Goal: Information Seeking & Learning: Learn about a topic

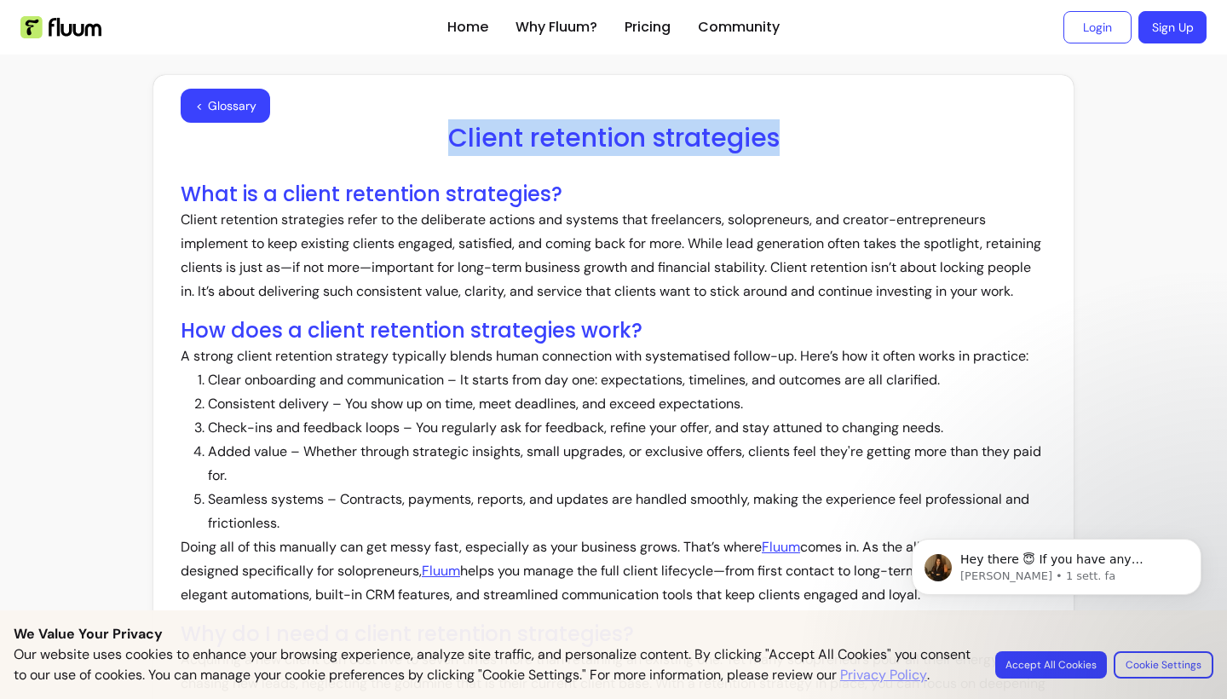
drag, startPoint x: 805, startPoint y: 134, endPoint x: 435, endPoint y: 114, distance: 370.3
copy h1 "Client retention strategies"
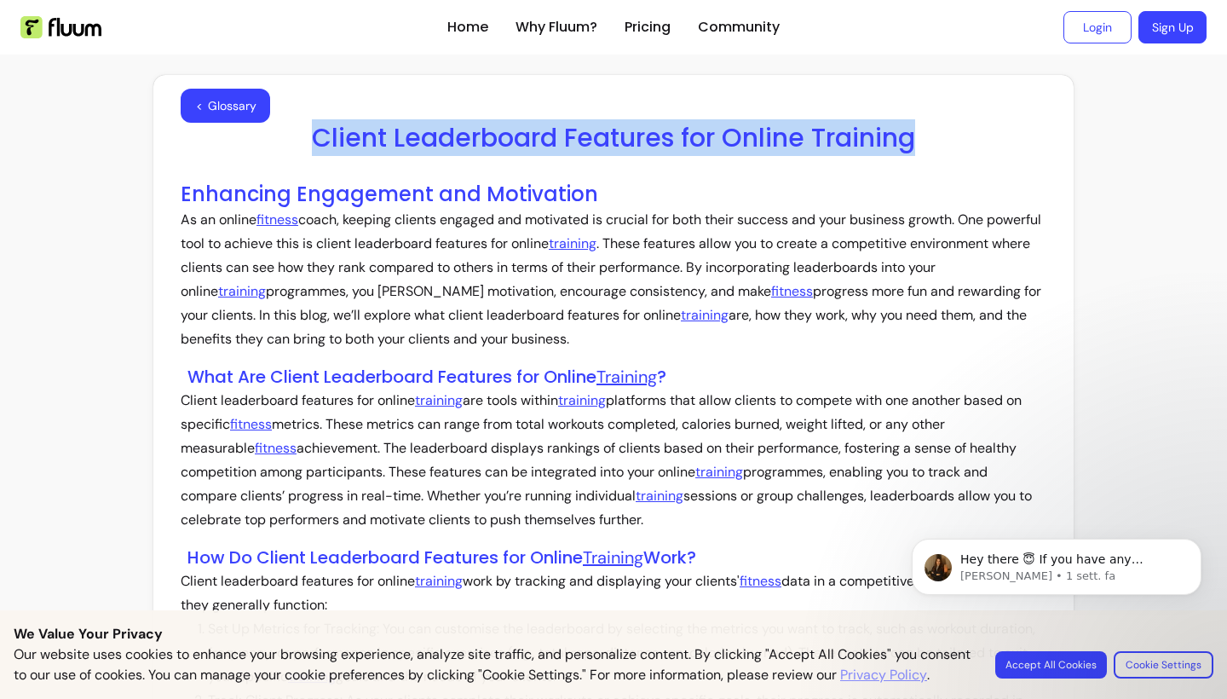
drag, startPoint x: 921, startPoint y: 148, endPoint x: 308, endPoint y: 146, distance: 612.6
click at [308, 146] on h1 "Client Leaderboard Features for Online Training" at bounding box center [614, 138] width 866 height 31
copy h1 "Client Leaderboard Features for Online Training"
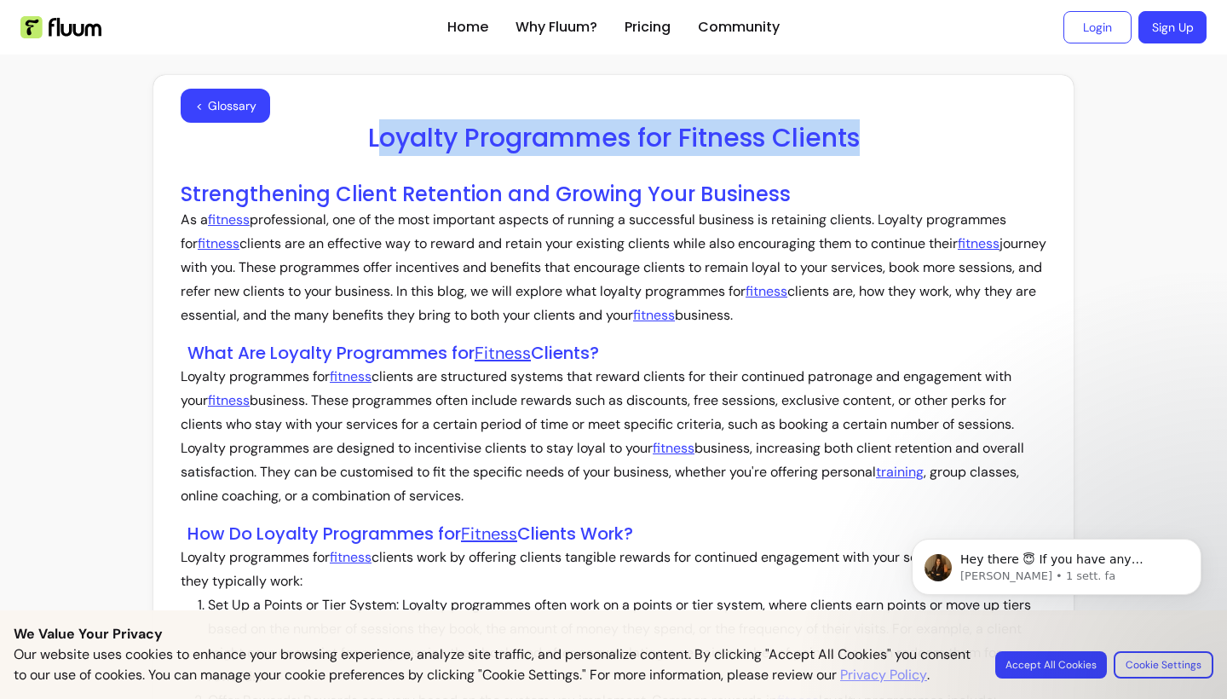
drag, startPoint x: 872, startPoint y: 139, endPoint x: 371, endPoint y: 141, distance: 500.1
click at [371, 141] on h1 "Loyalty Programmes for Fitness Clients" at bounding box center [614, 138] width 866 height 31
click at [877, 141] on h1 "Loyalty Programmes for Fitness Clients" at bounding box center [614, 138] width 866 height 31
drag, startPoint x: 862, startPoint y: 138, endPoint x: 353, endPoint y: 151, distance: 509.7
click at [353, 151] on h1 "Loyalty Programmes for Fitness Clients" at bounding box center [614, 138] width 866 height 31
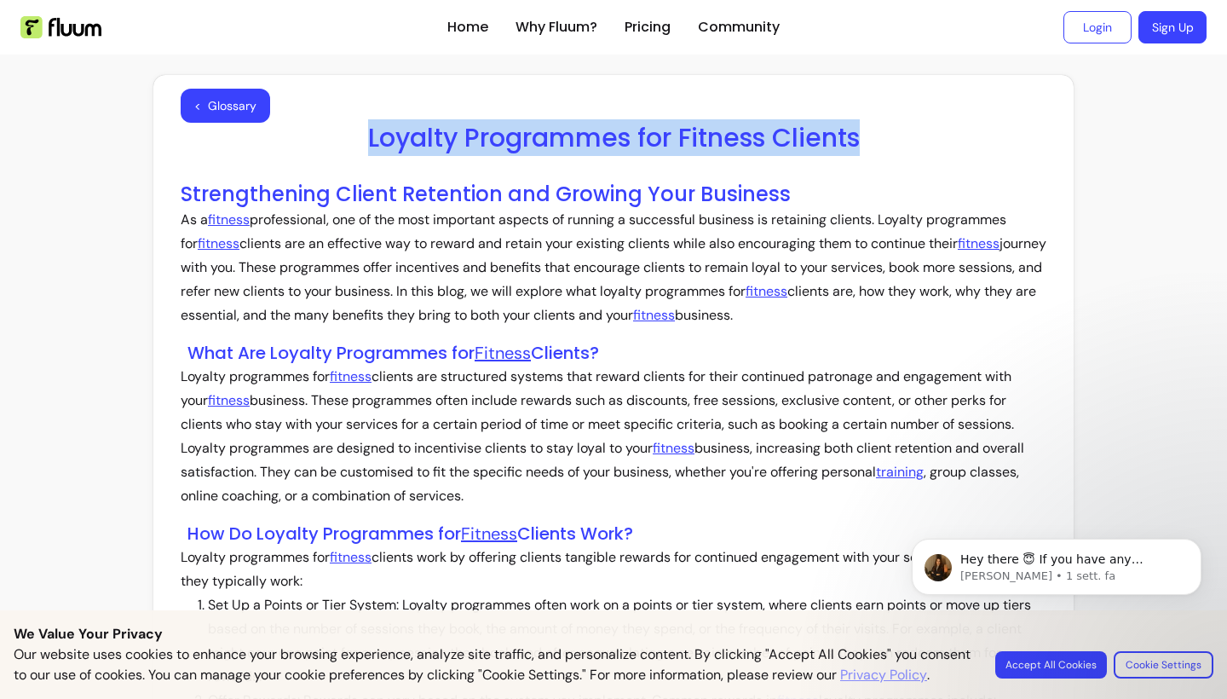
copy h1 "Loyalty Programmes for Fitness Clients"
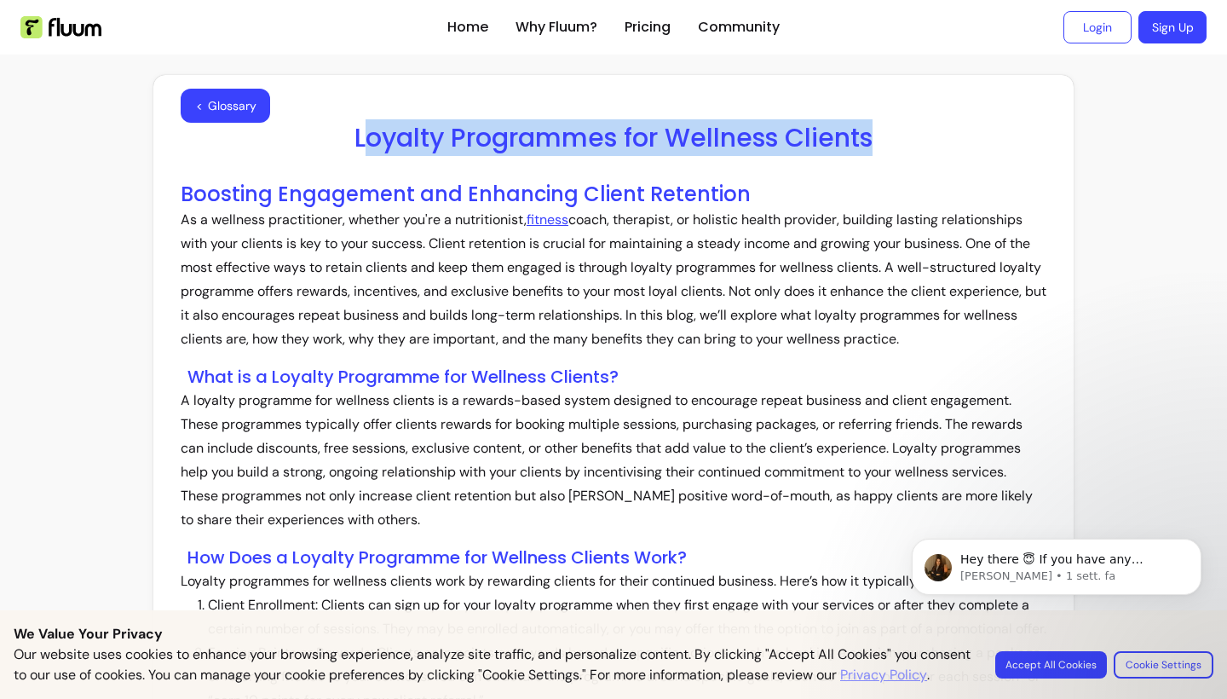
drag, startPoint x: 879, startPoint y: 136, endPoint x: 358, endPoint y: 140, distance: 521.4
click at [358, 141] on h1 "Loyalty Programmes for Wellness Clients" at bounding box center [614, 138] width 866 height 31
click at [859, 130] on h1 "Loyalty Programmes for Wellness Clients" at bounding box center [614, 138] width 866 height 31
drag, startPoint x: 877, startPoint y: 139, endPoint x: 357, endPoint y: 144, distance: 519.7
click at [357, 144] on h1 "Loyalty Programmes for Wellness Clients" at bounding box center [614, 138] width 866 height 31
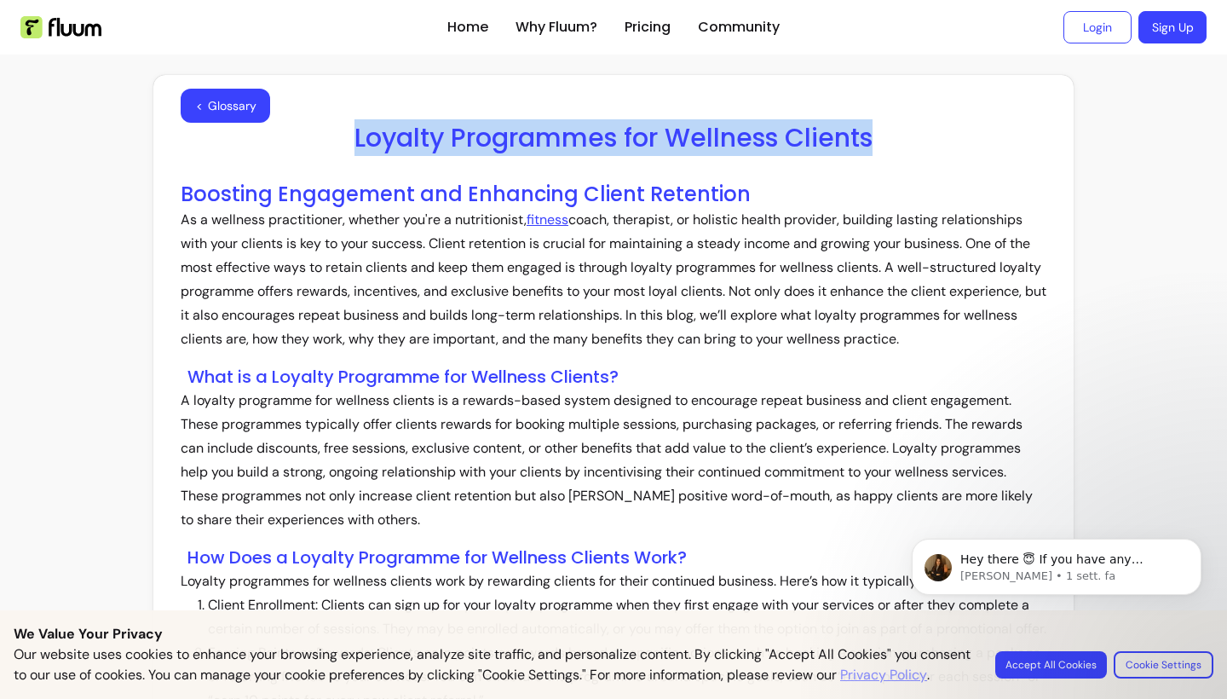
copy h1 "Loyalty Programmes for Wellness Clients"
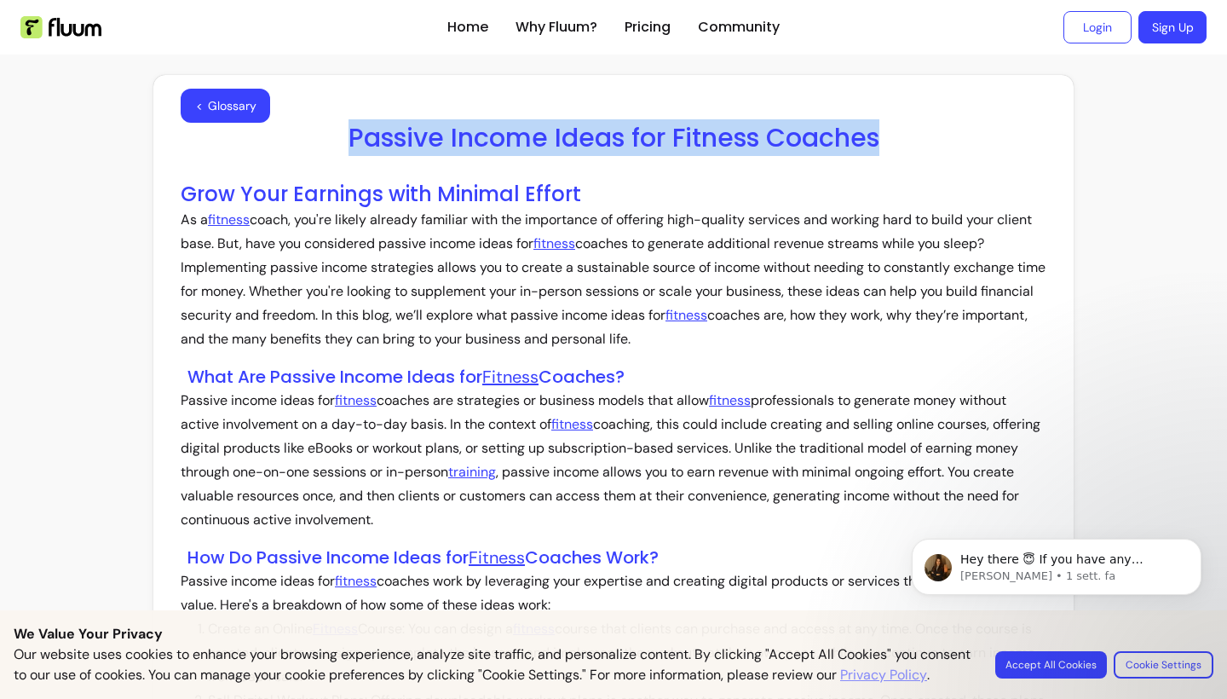
drag, startPoint x: 877, startPoint y: 137, endPoint x: 349, endPoint y: 141, distance: 527.4
click at [349, 141] on h1 "Passive Income Ideas for Fitness Coaches" at bounding box center [614, 138] width 866 height 31
copy h1 "Passive Income Ideas for Fitness Coaches"
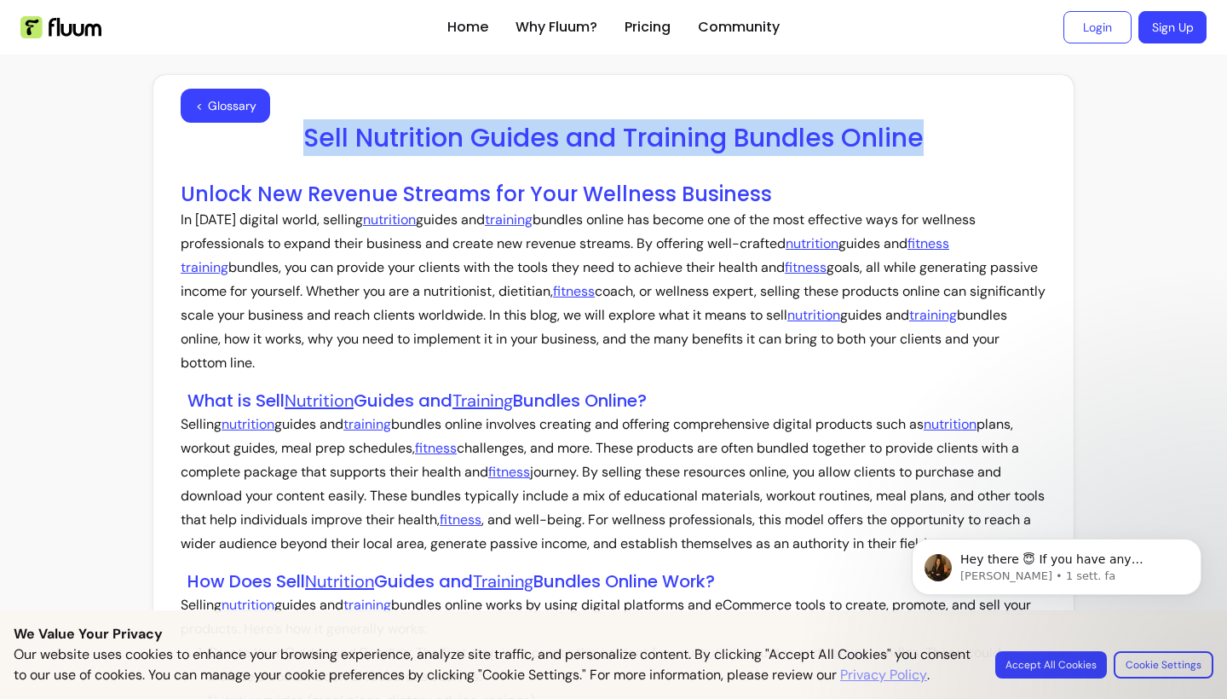
drag, startPoint x: 925, startPoint y: 135, endPoint x: 388, endPoint y: 106, distance: 538.4
copy h1 "Sell Nutrition Guides and Training Bundles Online"
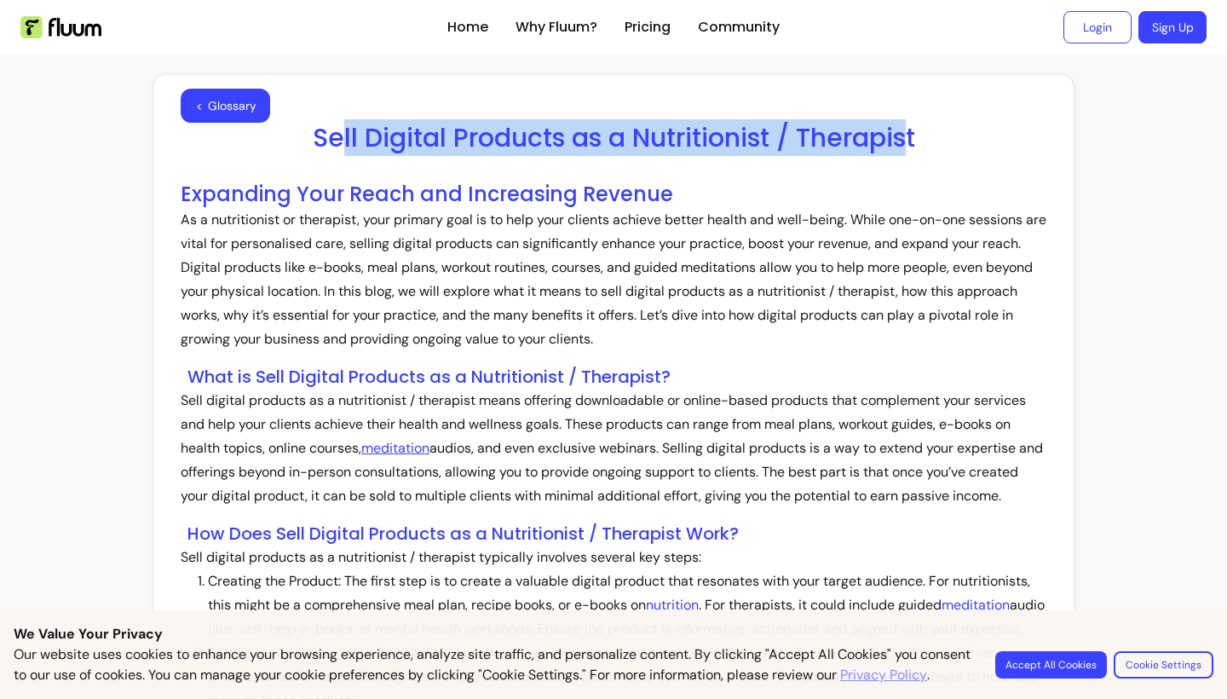
drag, startPoint x: 912, startPoint y: 142, endPoint x: 339, endPoint y: 147, distance: 572.6
click at [339, 147] on h1 "Sell Digital Products as a Nutritionist / Therapist" at bounding box center [614, 138] width 866 height 31
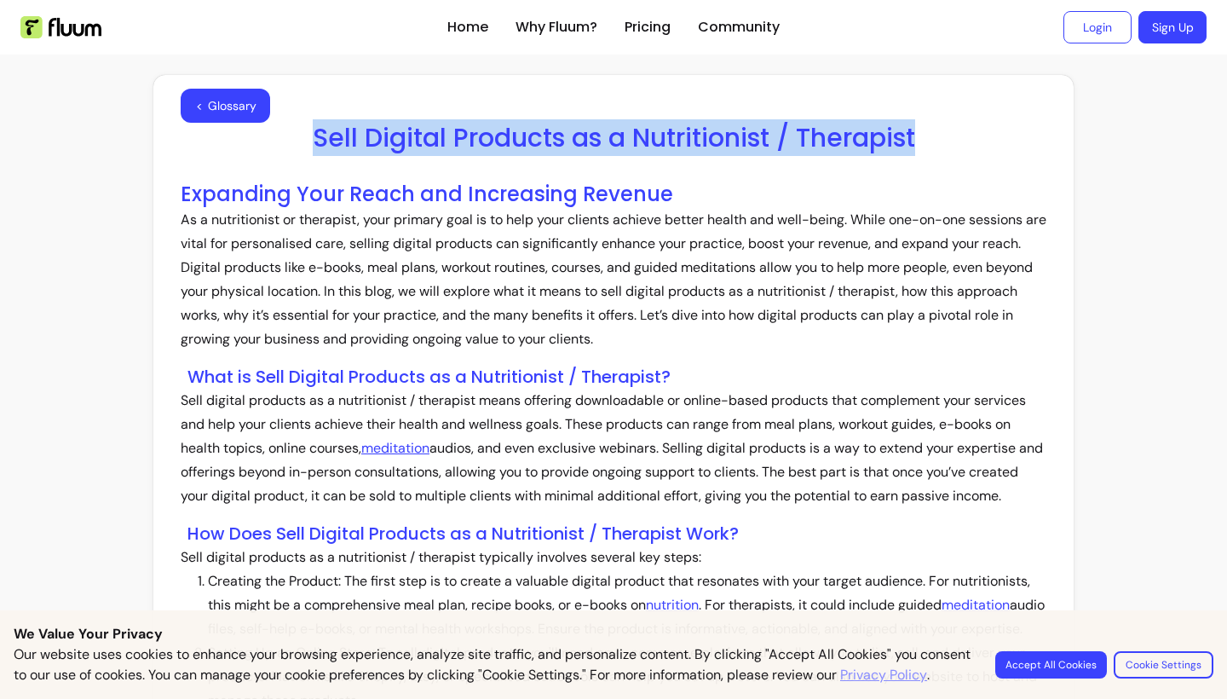
drag, startPoint x: 930, startPoint y: 138, endPoint x: 313, endPoint y: 142, distance: 616.9
click at [313, 142] on h1 "Sell Digital Products as a Nutritionist / Therapist" at bounding box center [614, 138] width 866 height 31
copy h1 "Sell Digital Products as a Nutritionist / Therapist"
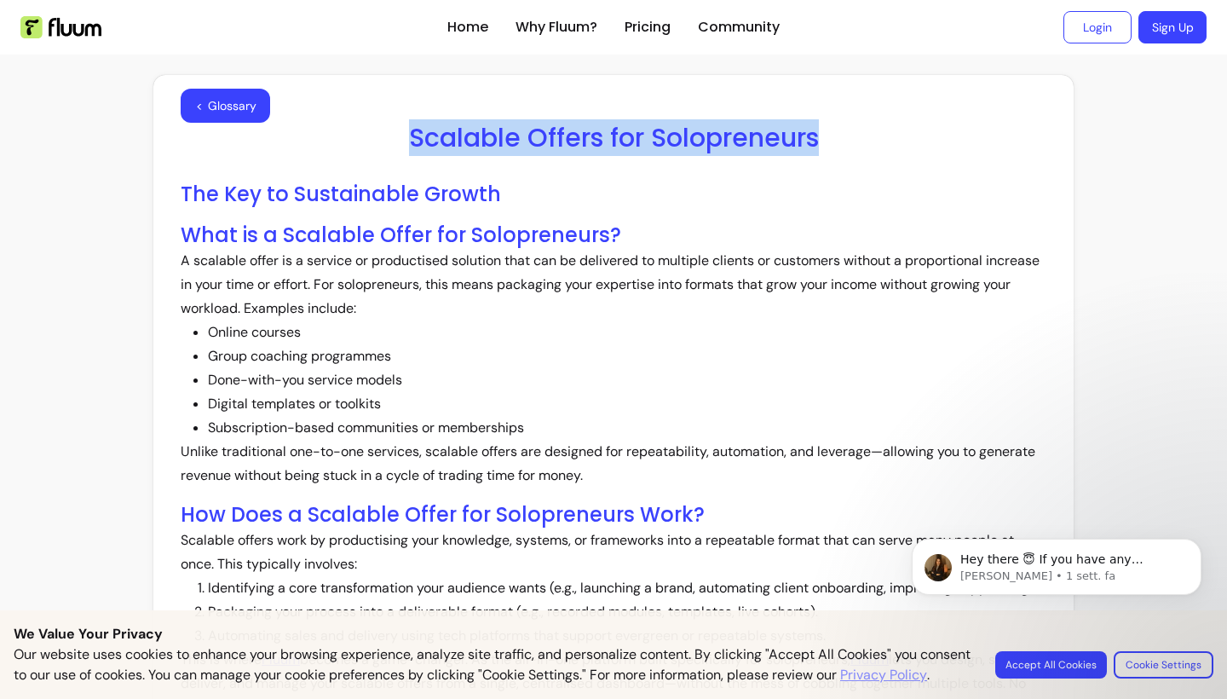
drag, startPoint x: 821, startPoint y: 139, endPoint x: 410, endPoint y: 148, distance: 411.6
click at [410, 148] on h1 "Scalable Offers for Solopreneurs" at bounding box center [614, 138] width 866 height 31
copy h1 "Scalable Offers for Solopreneurs"
